Goal: Contribute content: Add original content to the website for others to see

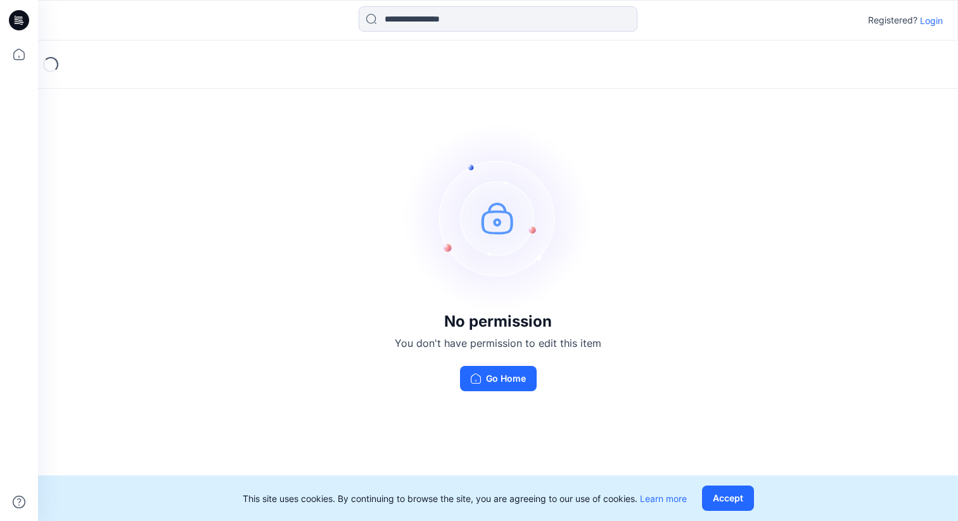
click at [931, 20] on p "Login" at bounding box center [931, 20] width 23 height 13
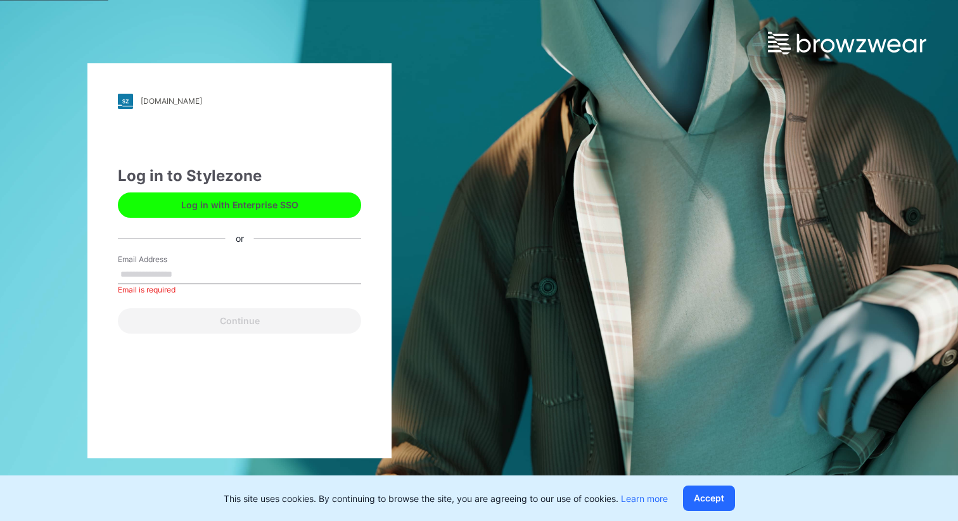
click at [243, 210] on button "Log in with Enterprise SSO" at bounding box center [239, 205] width 243 height 25
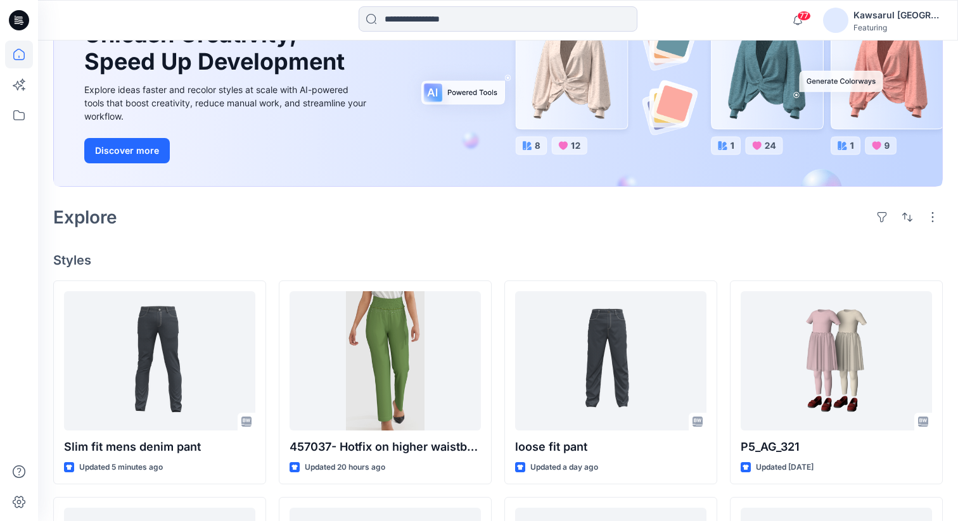
scroll to position [143, 0]
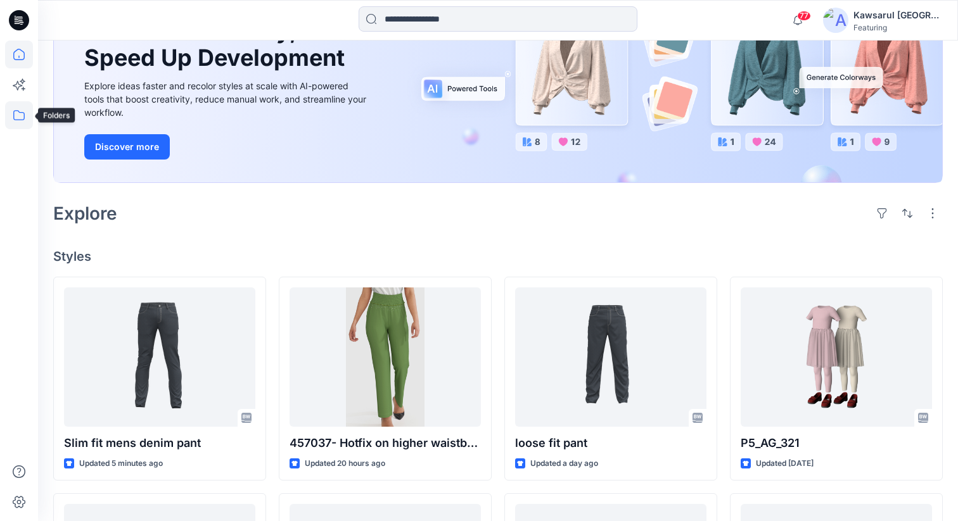
click at [18, 112] on icon at bounding box center [19, 115] width 28 height 28
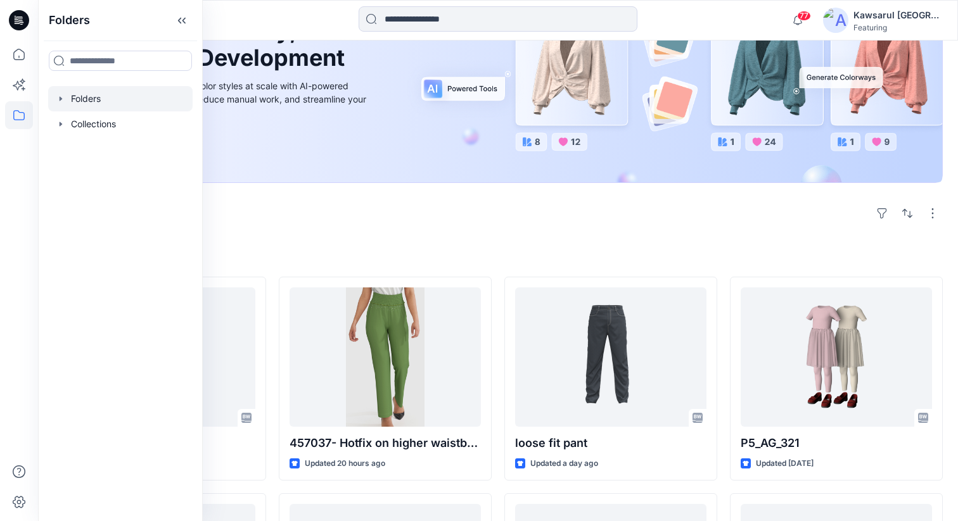
click at [110, 110] on div at bounding box center [120, 98] width 144 height 25
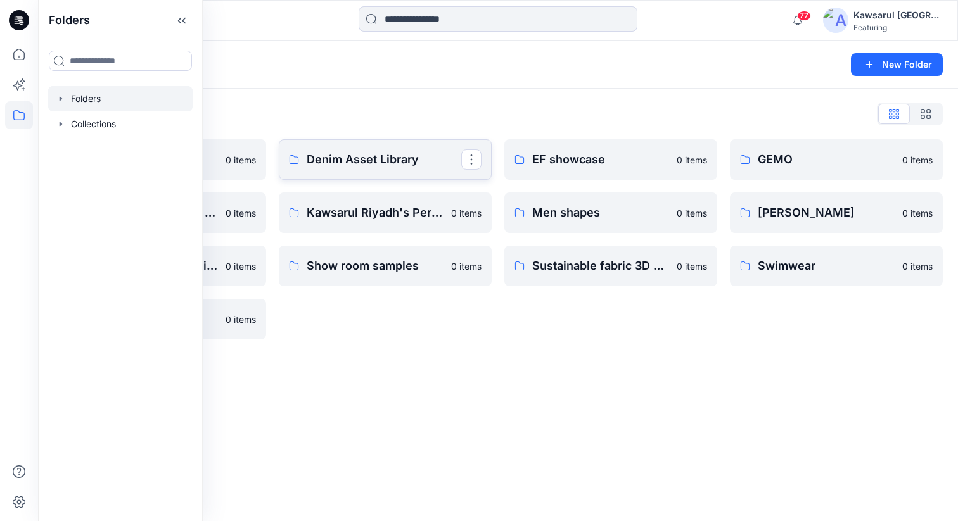
click at [340, 160] on p "Denim Asset Library" at bounding box center [384, 160] width 155 height 18
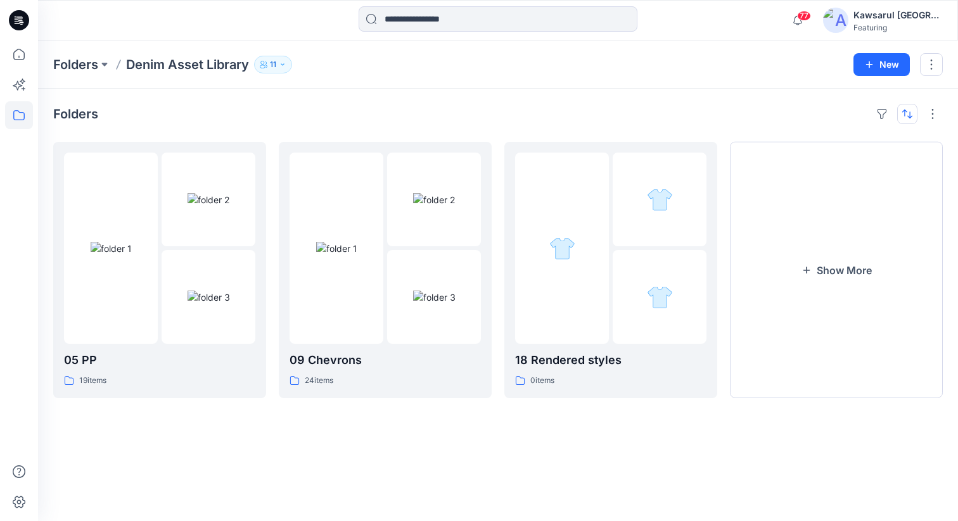
click at [900, 113] on button "button" at bounding box center [907, 114] width 20 height 20
click at [872, 163] on button "A to Z" at bounding box center [857, 174] width 115 height 29
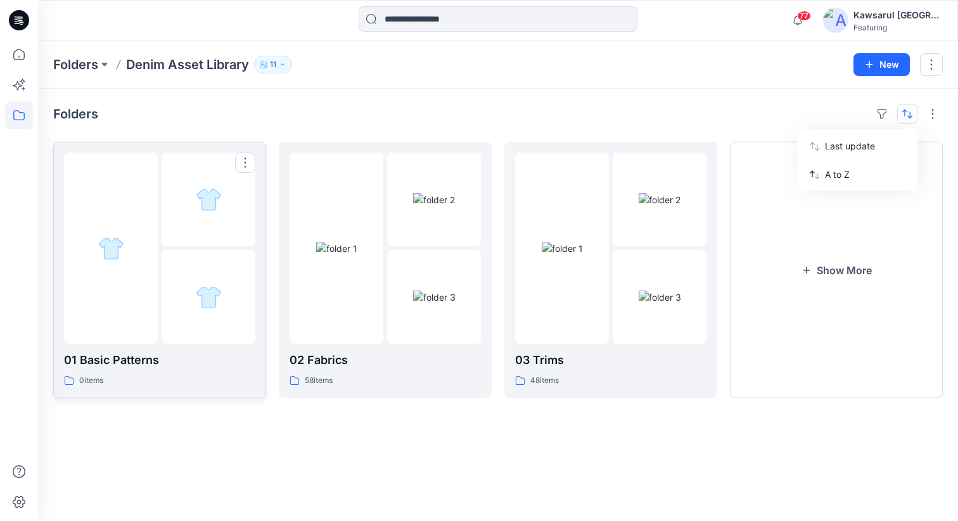
click at [134, 300] on div at bounding box center [111, 248] width 94 height 191
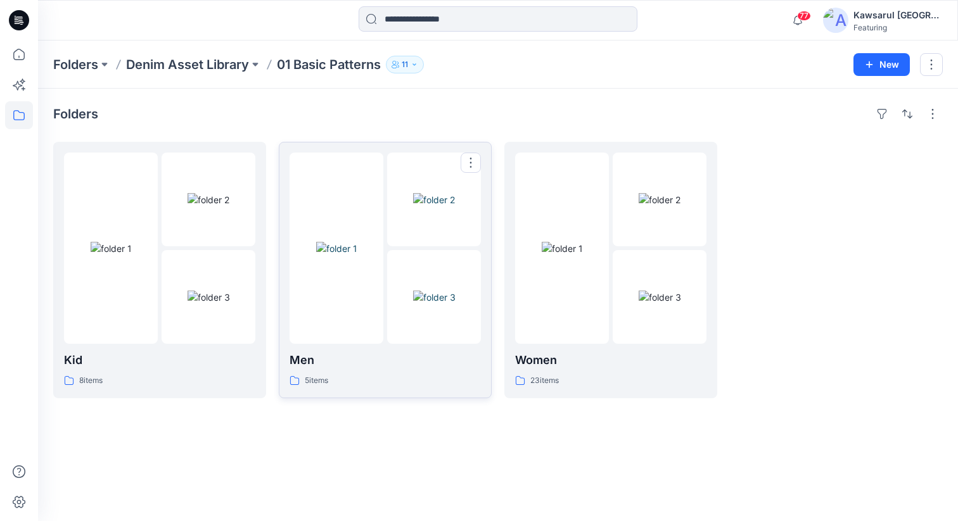
click at [430, 291] on img at bounding box center [434, 297] width 42 height 13
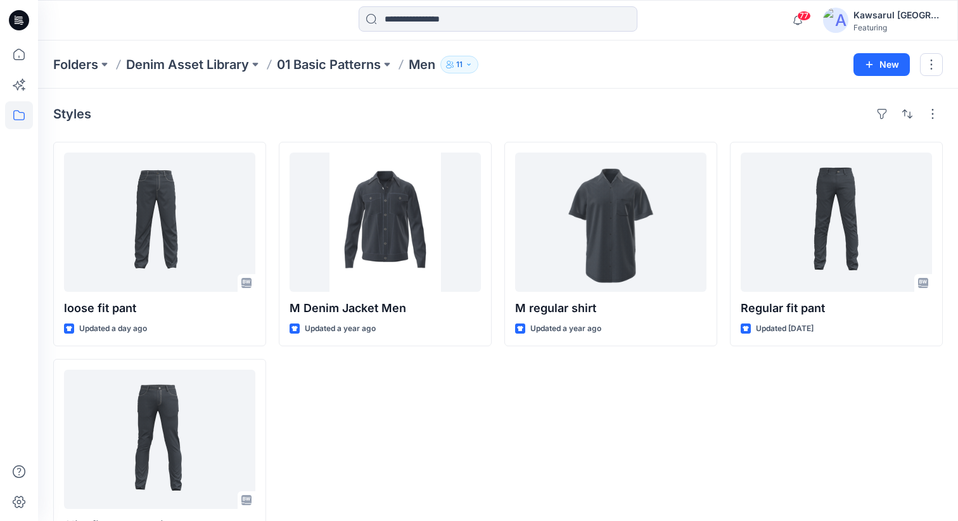
click at [401, 425] on div "M [PERSON_NAME] Men Updated a year ago" at bounding box center [385, 352] width 213 height 421
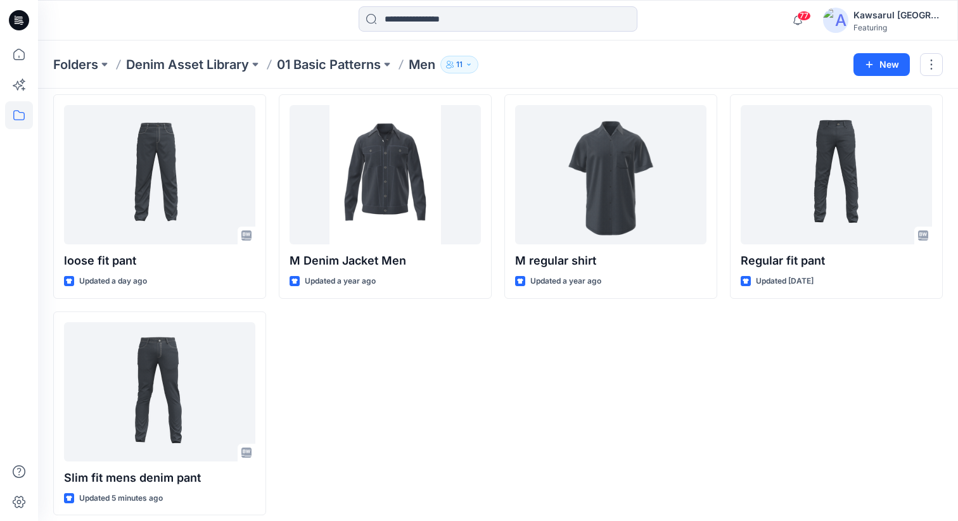
scroll to position [57, 0]
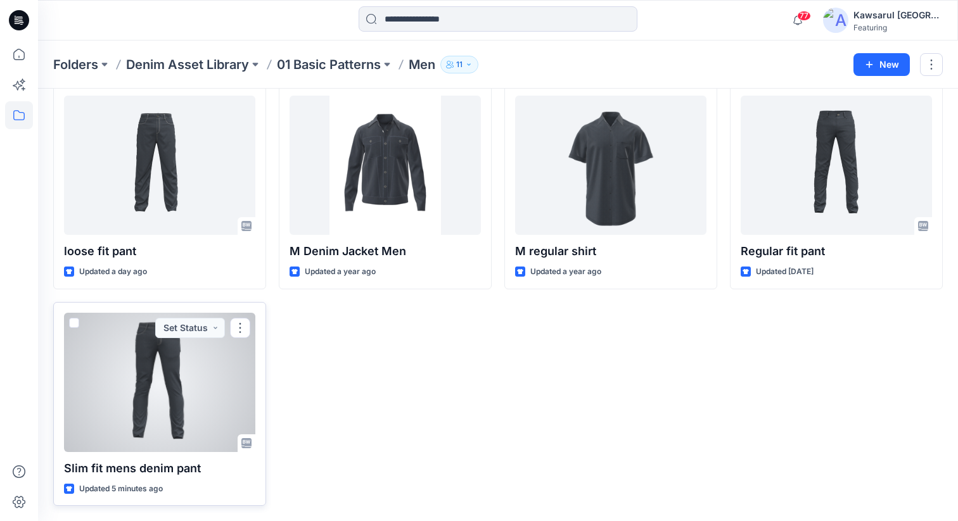
click at [162, 396] on div at bounding box center [159, 382] width 191 height 139
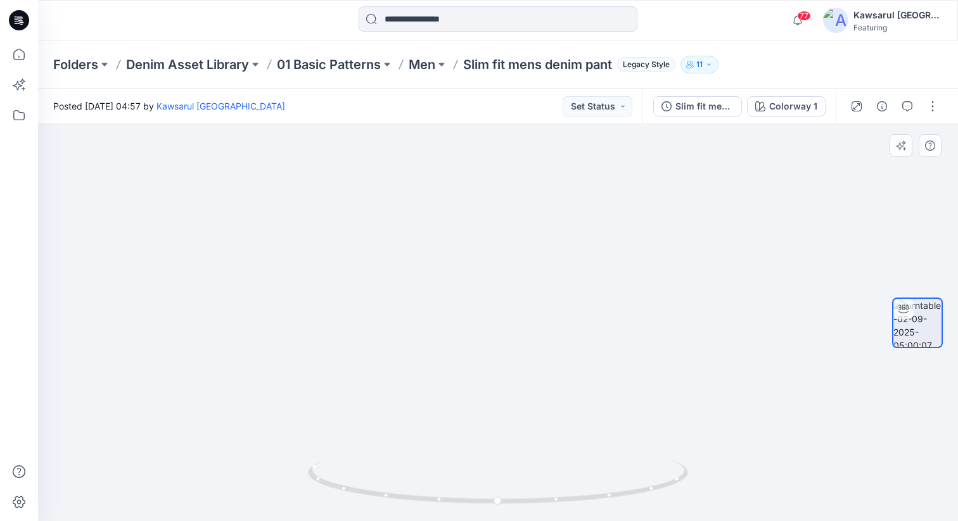
drag, startPoint x: 478, startPoint y: 250, endPoint x: 478, endPoint y: 382, distance: 132.4
click at [478, 382] on img at bounding box center [498, 268] width 808 height 505
drag, startPoint x: 636, startPoint y: 495, endPoint x: 388, endPoint y: 477, distance: 248.4
click at [388, 477] on icon at bounding box center [499, 484] width 383 height 48
click at [422, 63] on p "Men" at bounding box center [422, 65] width 27 height 18
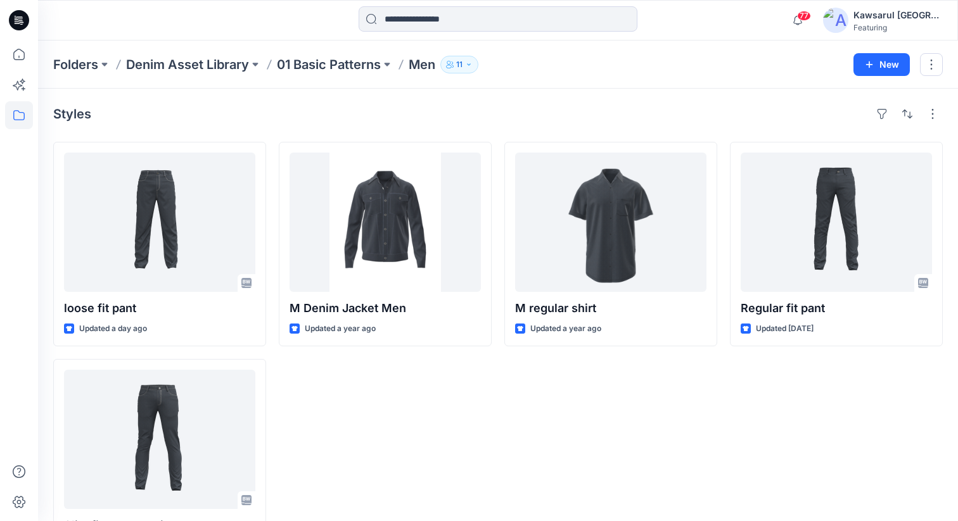
click at [494, 113] on div "Styles" at bounding box center [498, 114] width 890 height 20
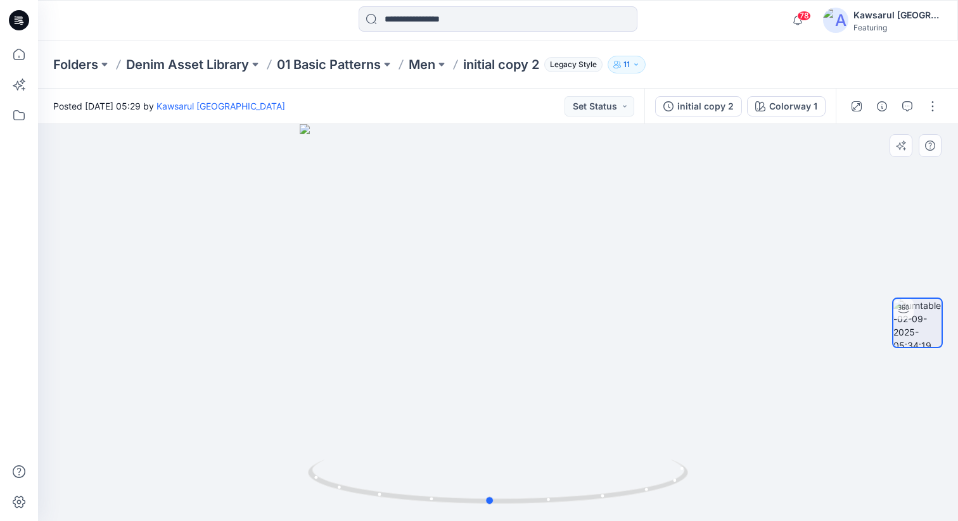
drag, startPoint x: 351, startPoint y: 489, endPoint x: 723, endPoint y: 442, distance: 374.8
click at [723, 442] on div at bounding box center [498, 322] width 920 height 397
click at [421, 64] on p "Men" at bounding box center [422, 65] width 27 height 18
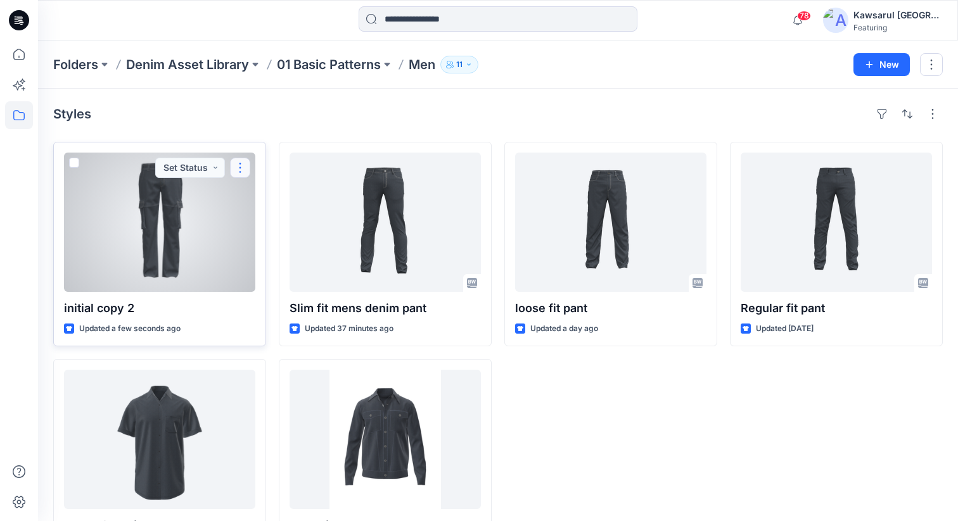
click at [242, 167] on button "button" at bounding box center [240, 168] width 20 height 20
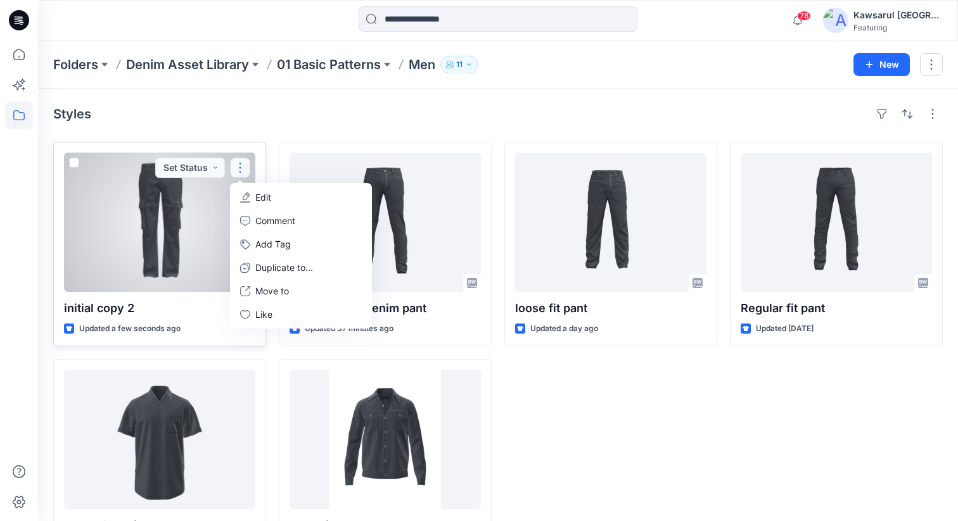
click at [264, 196] on p "Edit" at bounding box center [263, 197] width 16 height 13
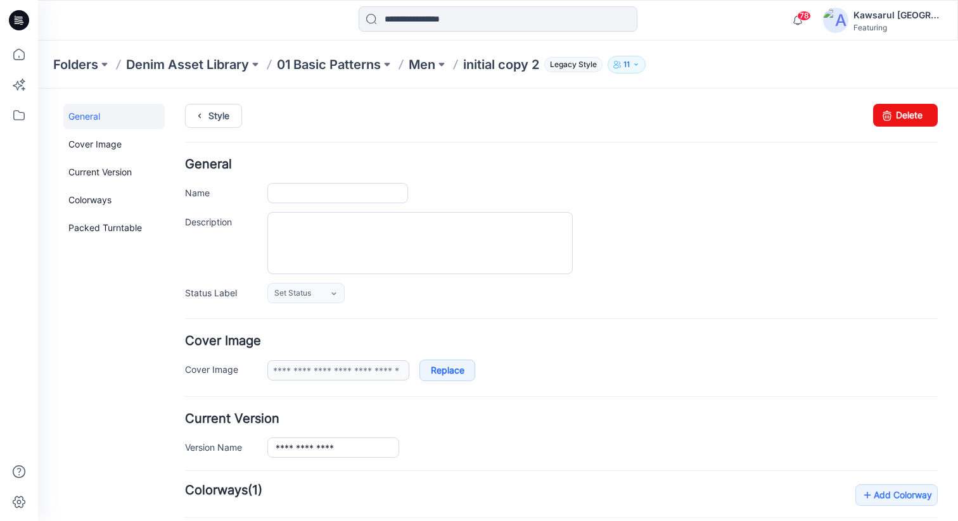
type input "**********"
drag, startPoint x: 334, startPoint y: 195, endPoint x: 247, endPoint y: 196, distance: 86.8
click at [247, 196] on div "**********" at bounding box center [561, 193] width 753 height 20
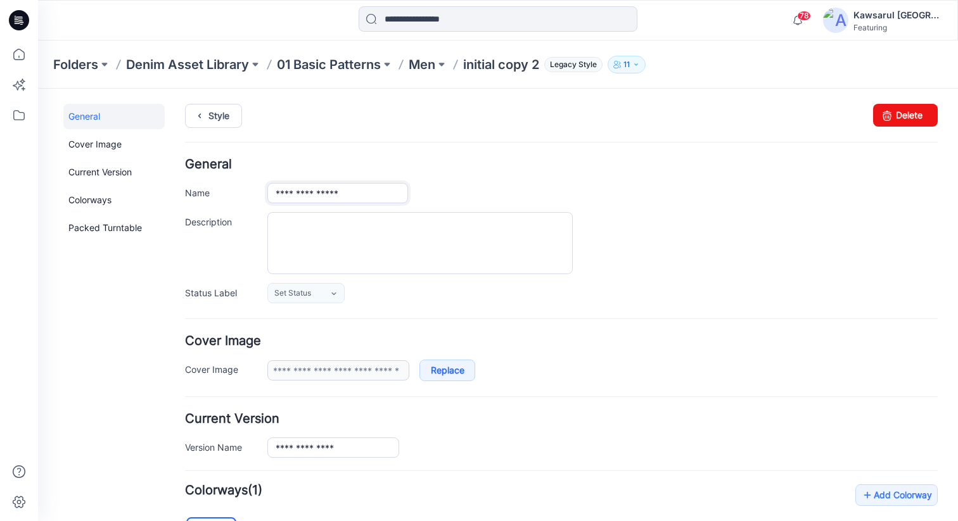
drag, startPoint x: 369, startPoint y: 198, endPoint x: 253, endPoint y: 191, distance: 115.5
click at [253, 191] on div "**********" at bounding box center [561, 193] width 753 height 20
type input "**********"
drag, startPoint x: 349, startPoint y: 444, endPoint x: 236, endPoint y: 444, distance: 112.2
click at [236, 444] on div "**********" at bounding box center [561, 448] width 753 height 20
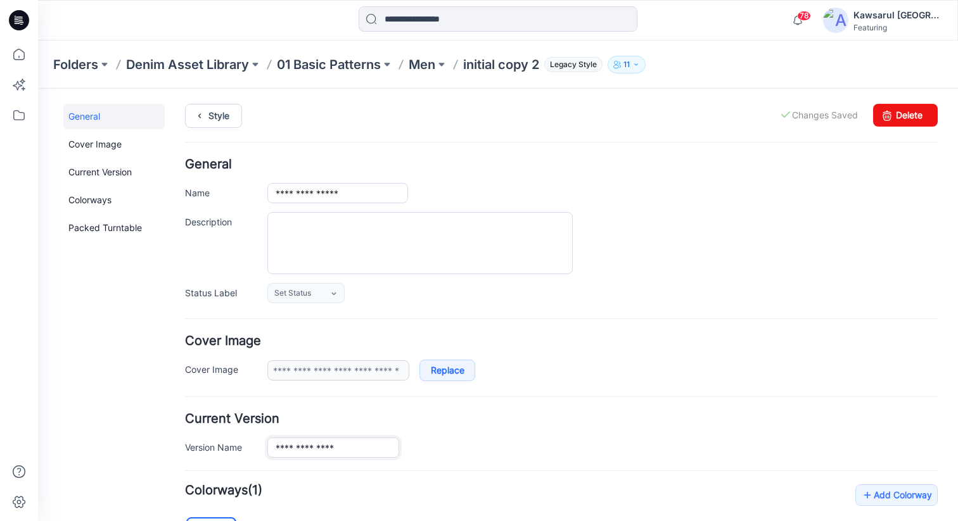
paste input "*"
type input "**********"
click at [700, 268] on div at bounding box center [602, 243] width 670 height 62
click at [337, 59] on p "01 Basic Patterns" at bounding box center [329, 65] width 104 height 18
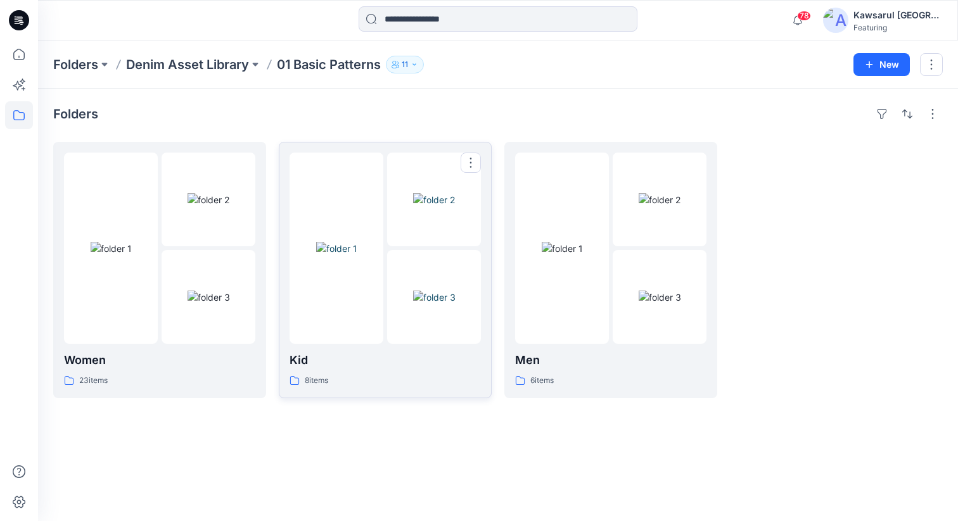
click at [413, 291] on img at bounding box center [434, 297] width 42 height 13
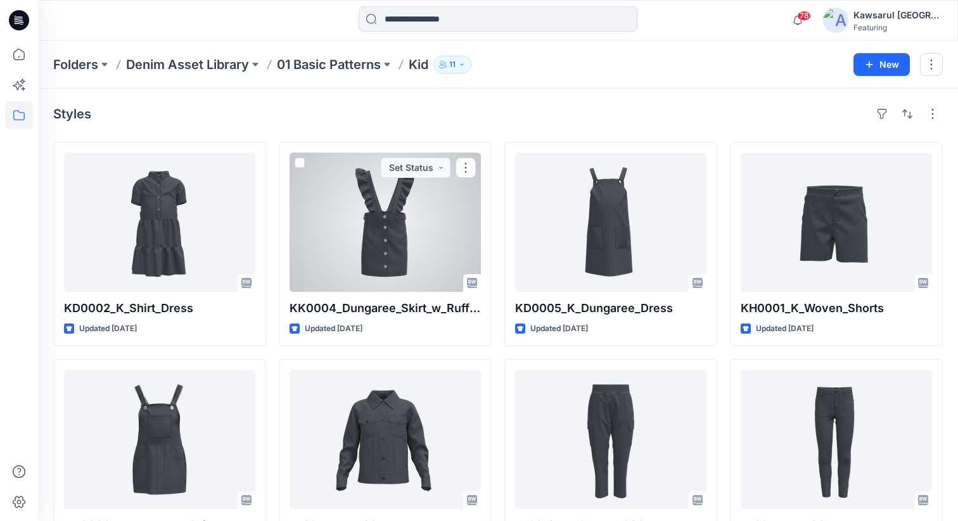
scroll to position [1, 0]
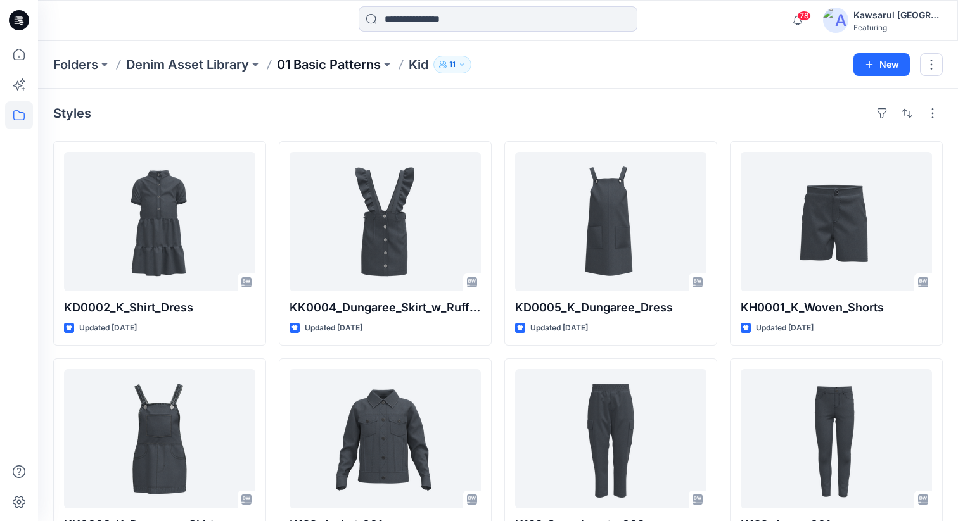
click at [321, 59] on p "01 Basic Patterns" at bounding box center [329, 65] width 104 height 18
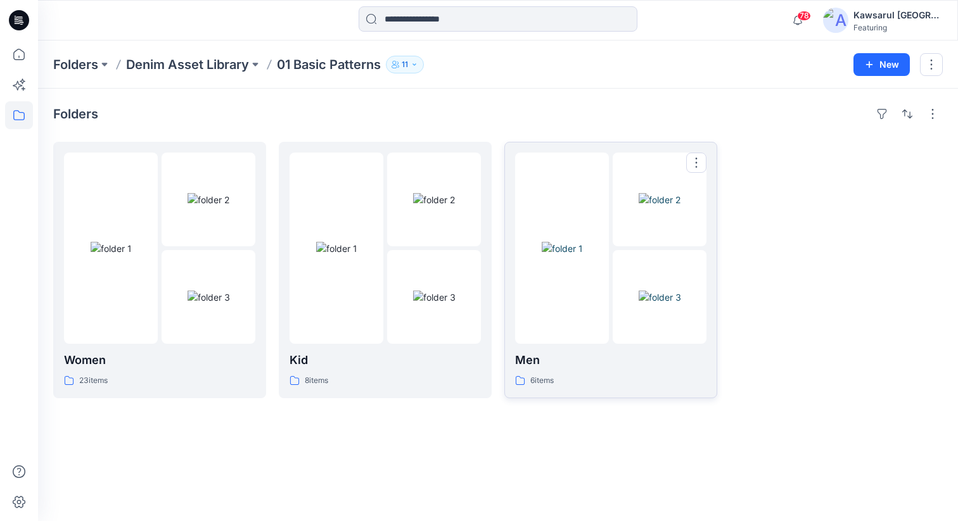
click at [639, 291] on img at bounding box center [660, 297] width 42 height 13
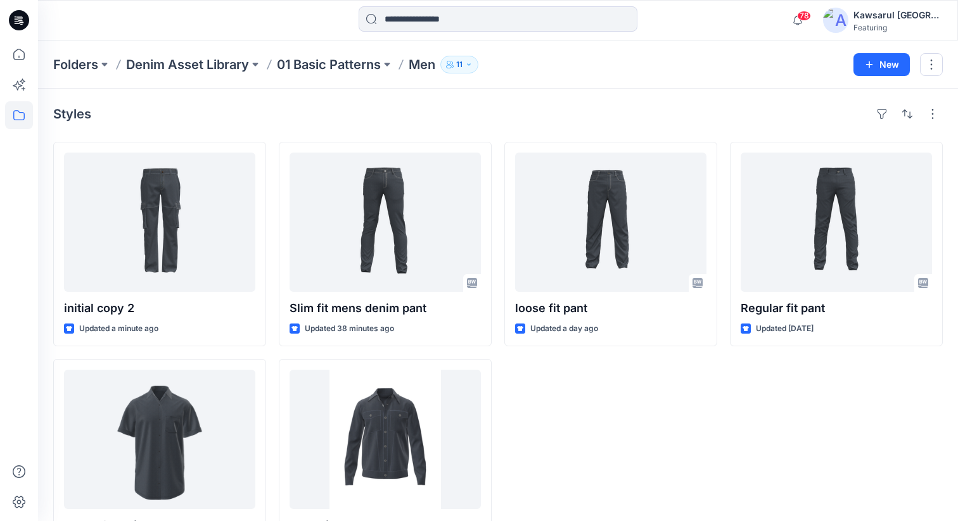
click at [611, 439] on div "loose fit pant Updated a day ago" at bounding box center [610, 352] width 213 height 421
click at [579, 396] on div "loose fit pant Updated a day ago" at bounding box center [610, 352] width 213 height 421
